Goal: Information Seeking & Learning: Learn about a topic

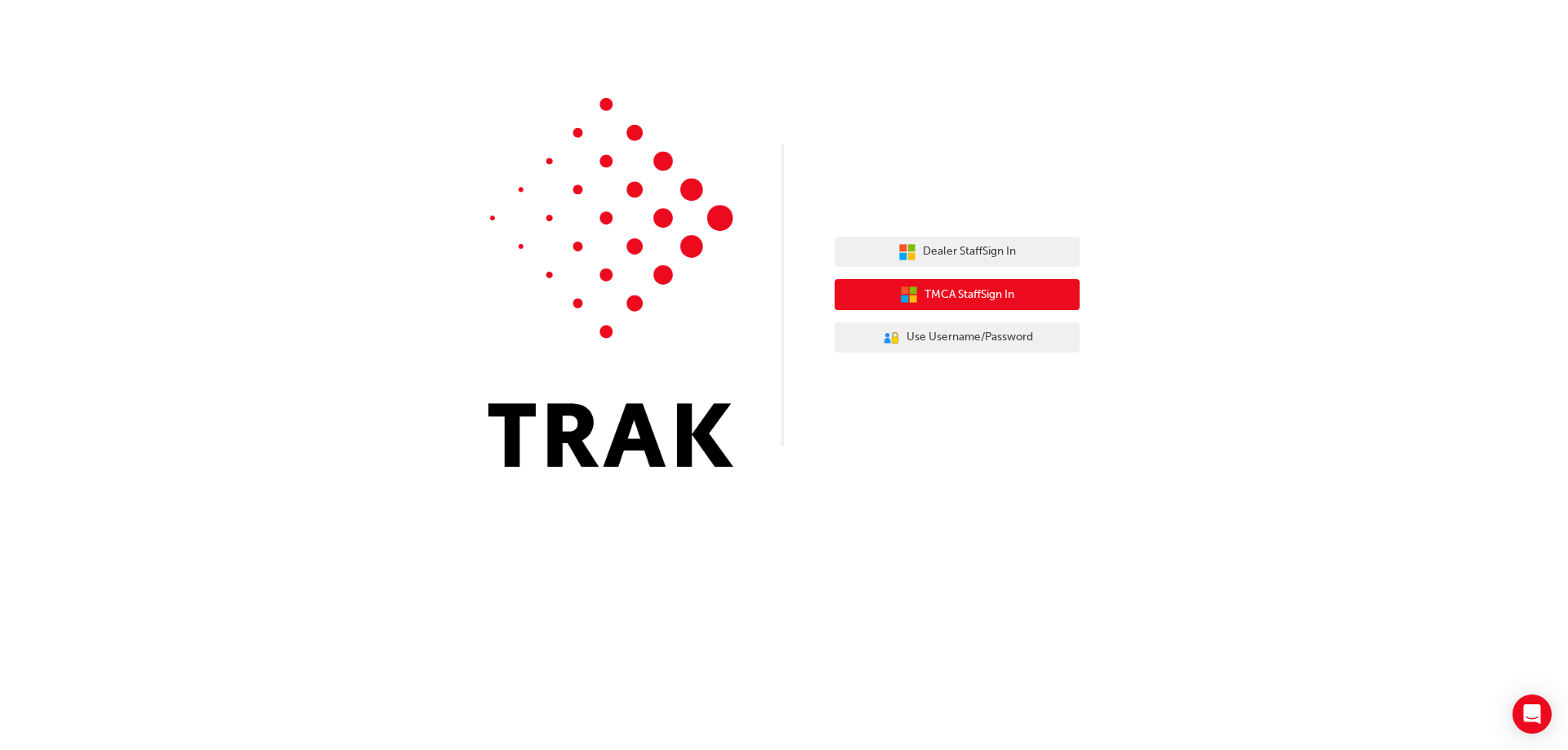
click at [957, 291] on span "TMCA Staff Sign In" at bounding box center [969, 295] width 90 height 19
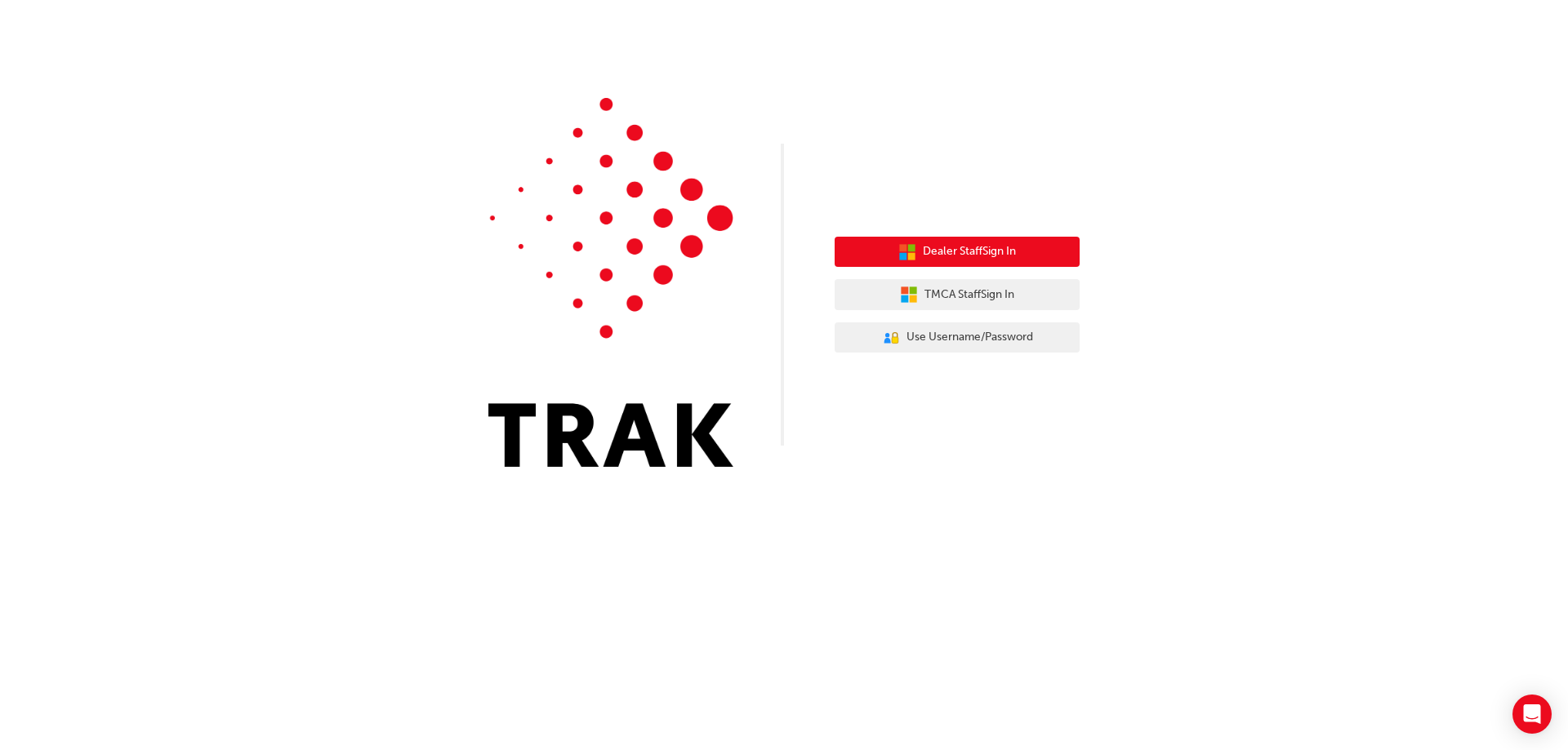
click at [953, 247] on span "Dealer Staff Sign In" at bounding box center [969, 252] width 93 height 19
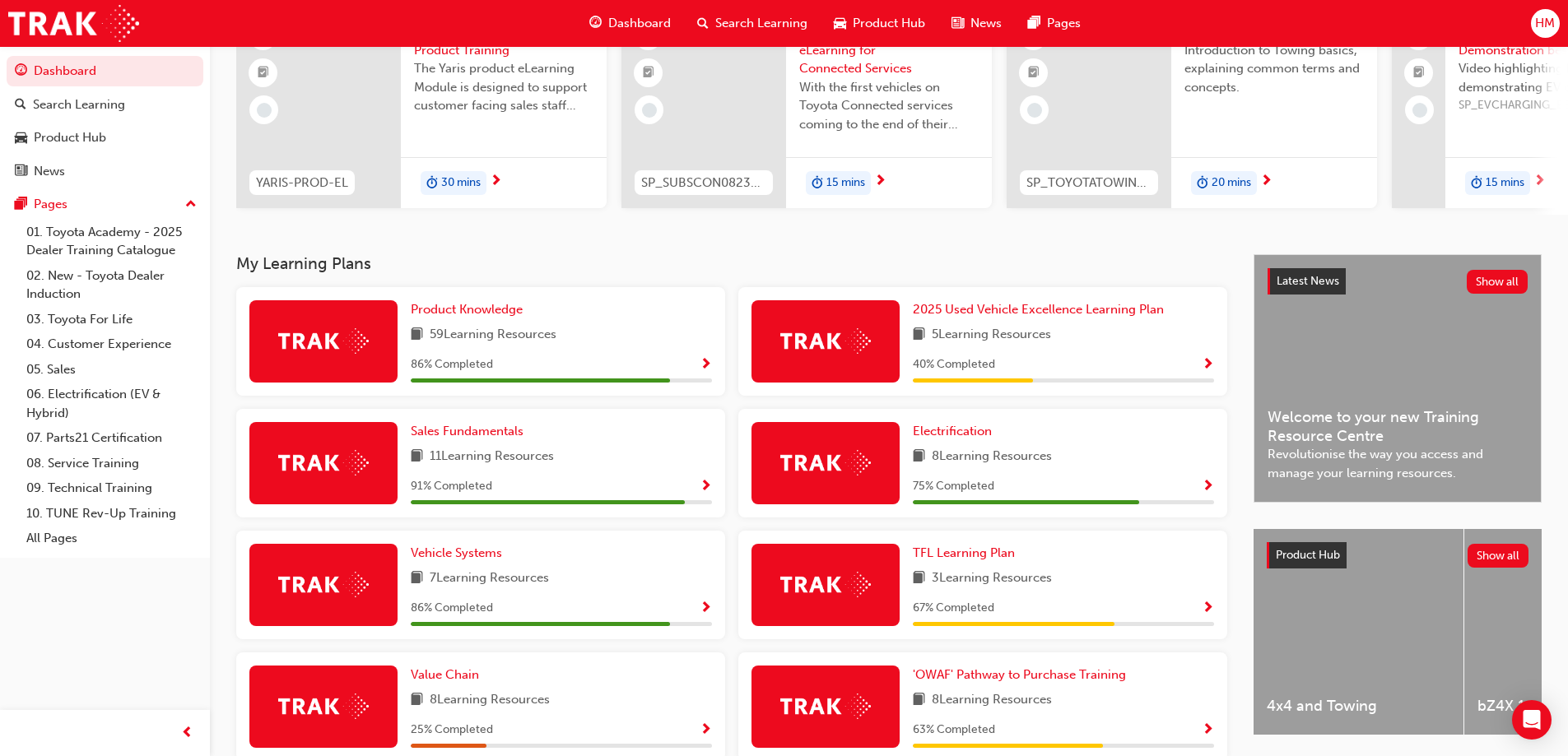
scroll to position [379, 0]
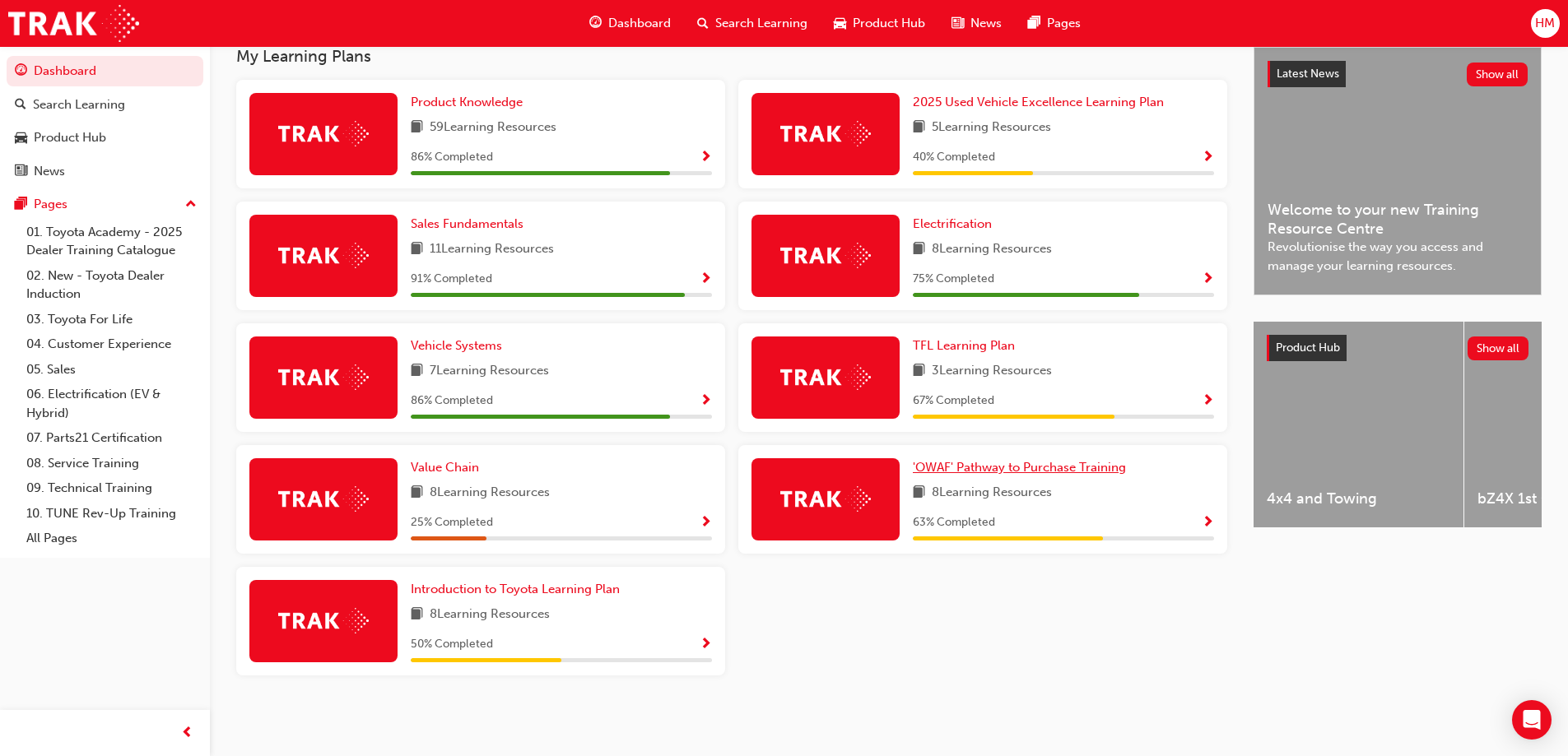
click at [998, 469] on span "'OWAF' Pathway to Purchase Training" at bounding box center [1019, 467] width 213 height 15
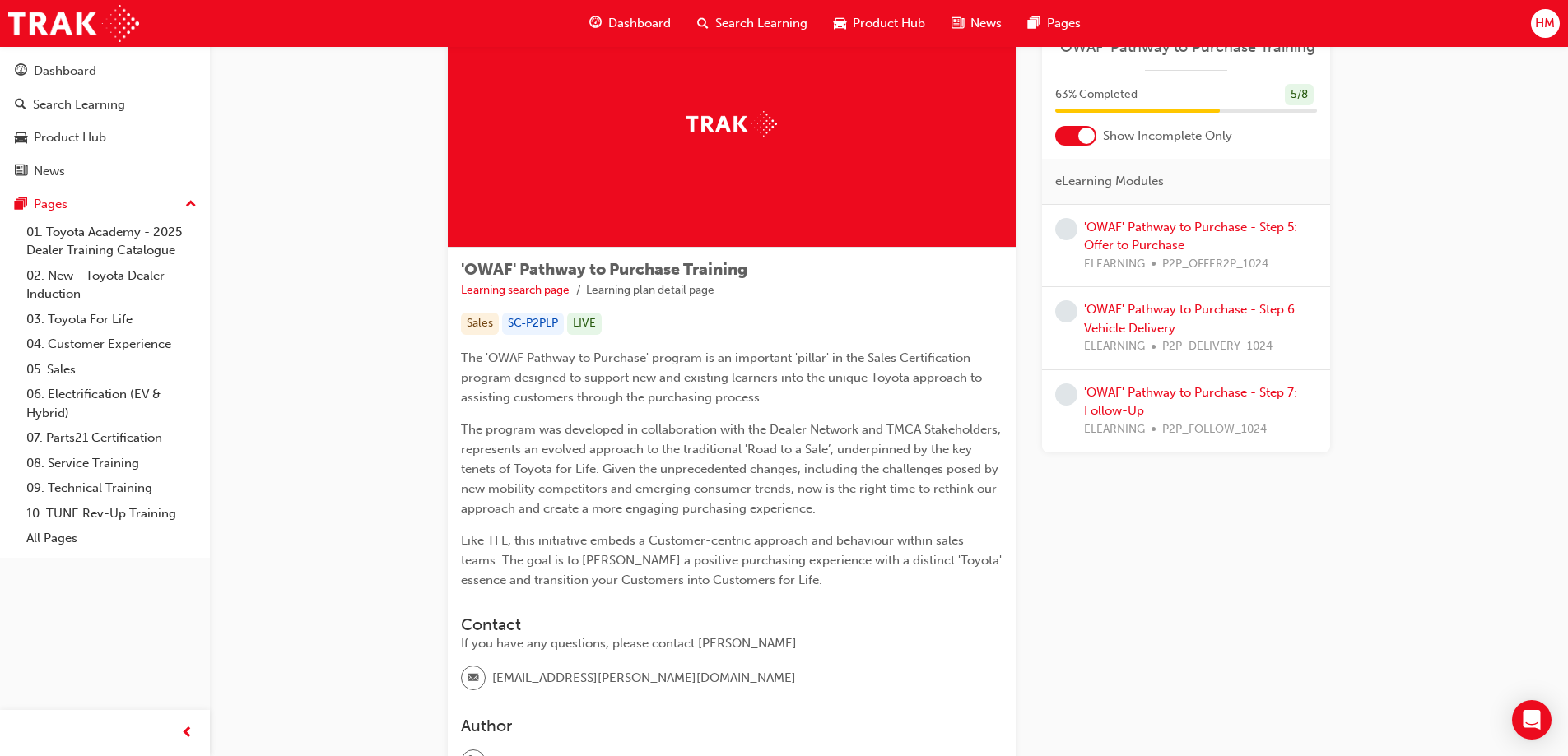
scroll to position [3, 0]
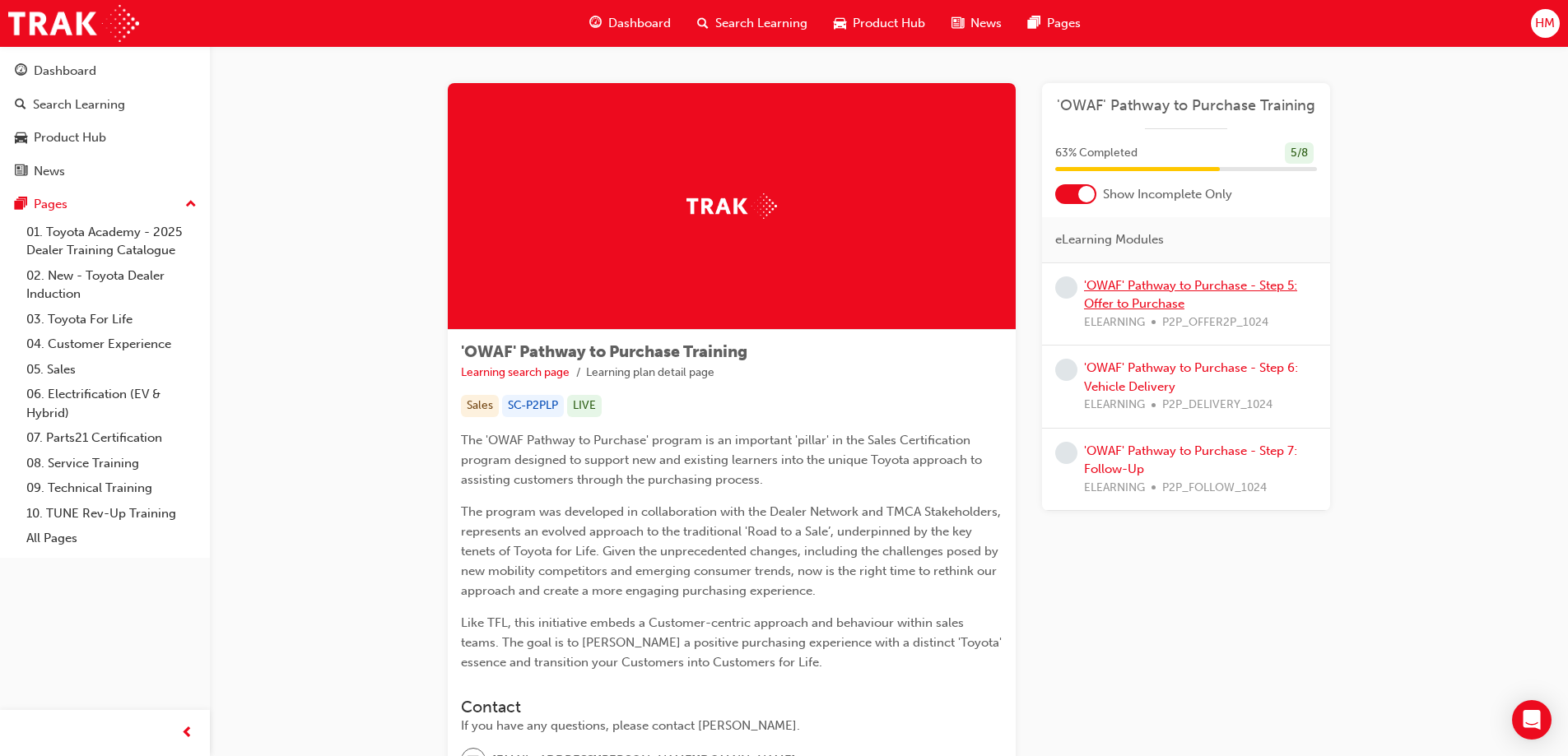
click at [1159, 292] on link "'OWAF' Pathway to Purchase - Step 5: Offer to Purchase" at bounding box center [1191, 294] width 213 height 34
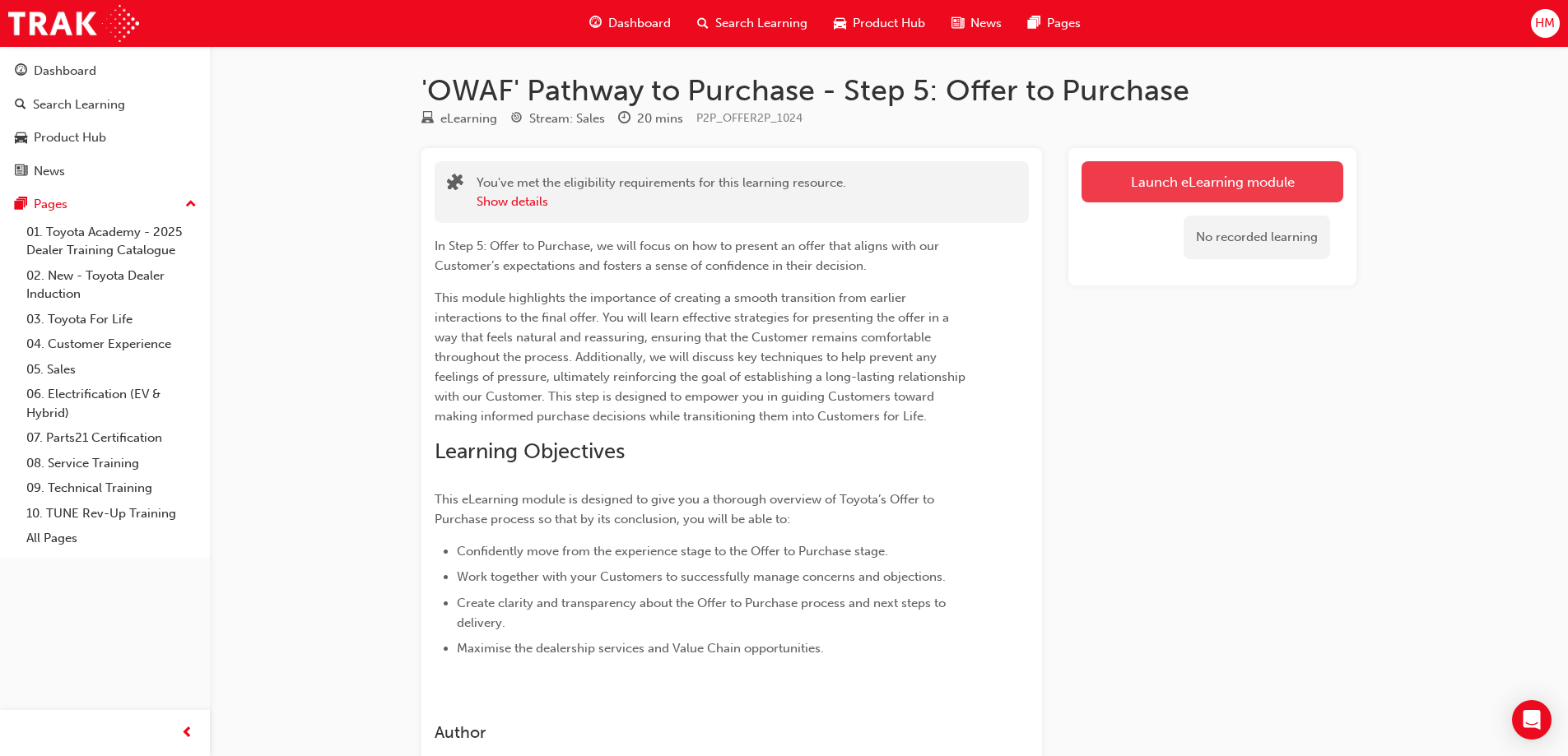
click at [1147, 179] on link "Launch eLearning module" at bounding box center [1212, 182] width 262 height 41
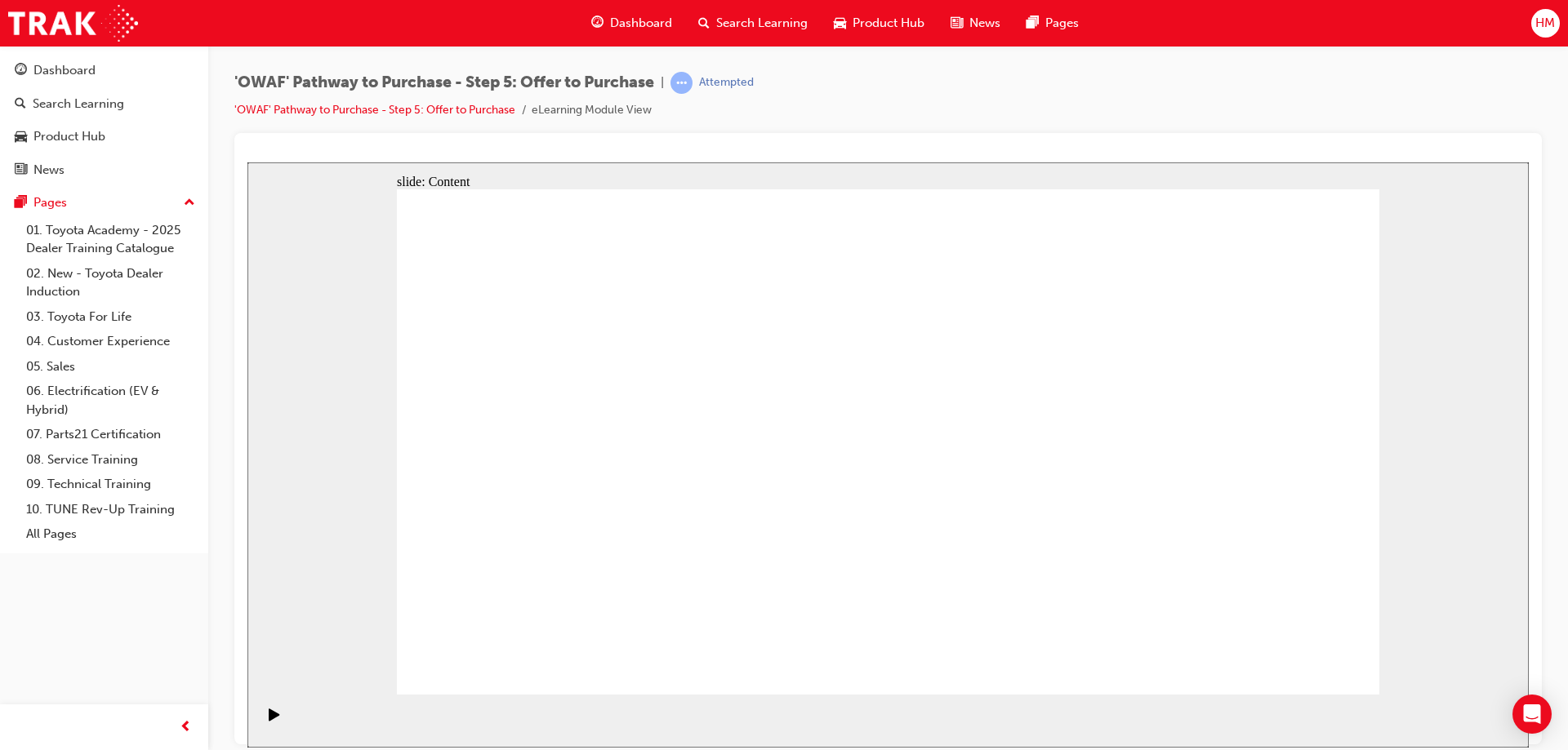
drag, startPoint x: 1332, startPoint y: 219, endPoint x: 1068, endPoint y: 276, distance: 270.1
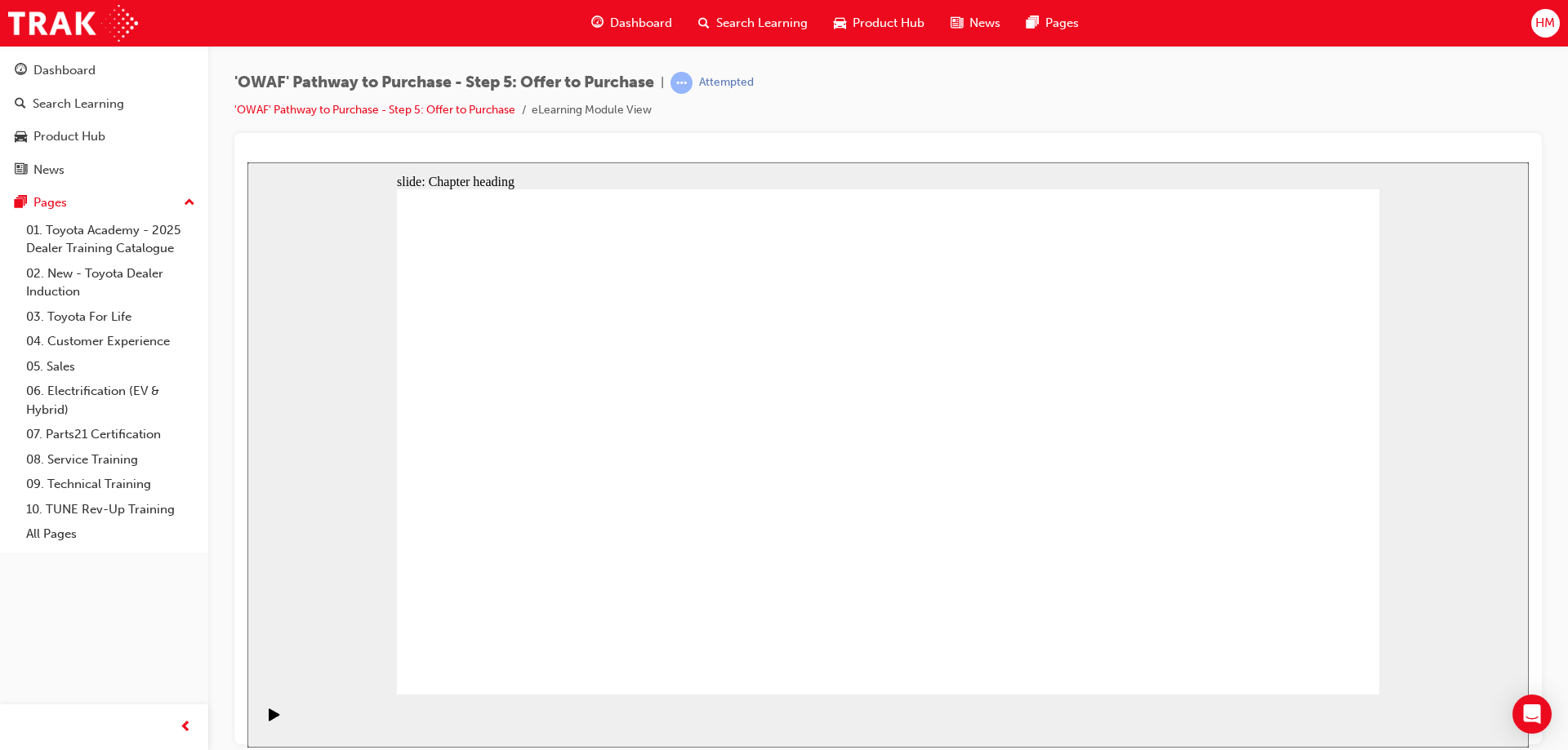
drag, startPoint x: 631, startPoint y: 432, endPoint x: 582, endPoint y: 437, distance: 49.3
